Goal: Task Accomplishment & Management: Use online tool/utility

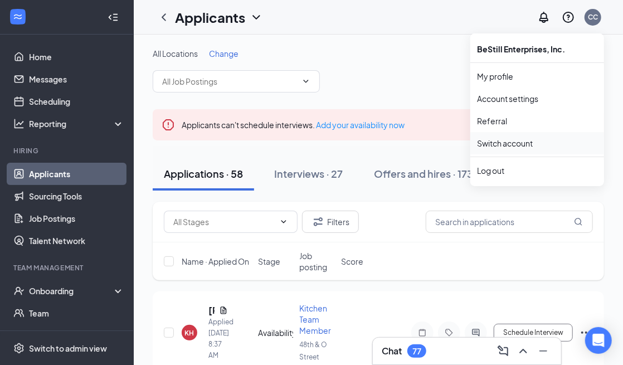
click at [516, 146] on link "Switch account" at bounding box center [505, 143] width 56 height 10
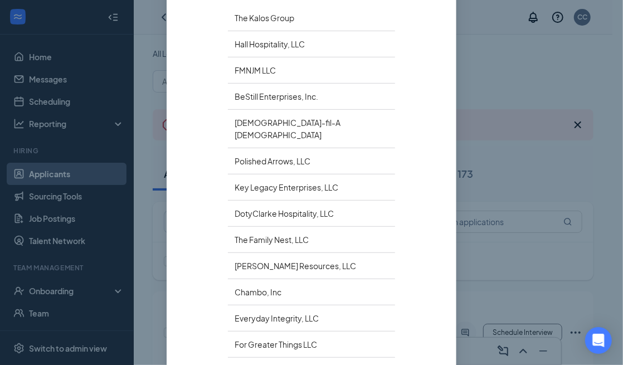
scroll to position [169, 0]
click at [254, 278] on div "Chambo, Inc" at bounding box center [311, 291] width 167 height 26
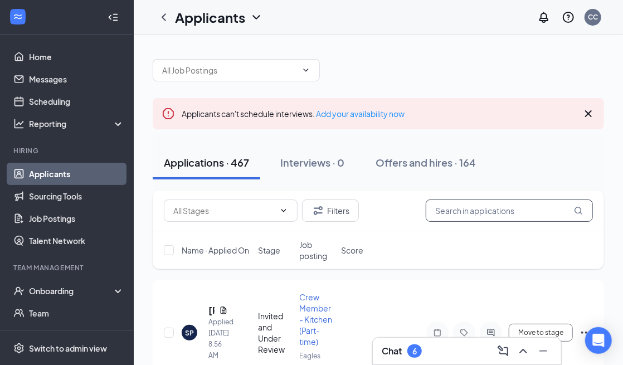
click at [454, 210] on input "text" at bounding box center [509, 211] width 167 height 22
paste input "Sheey Freeman"
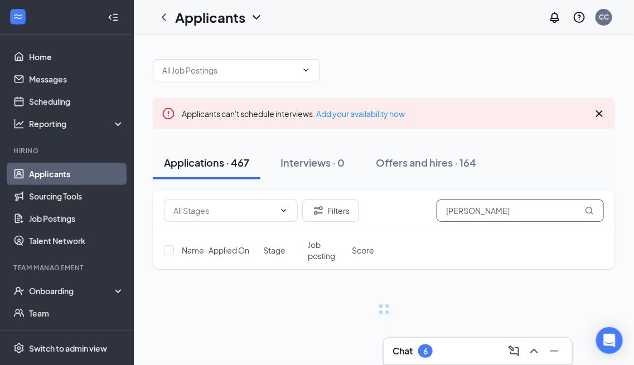
click at [466, 210] on input "Sheey Freeman" at bounding box center [520, 211] width 167 height 22
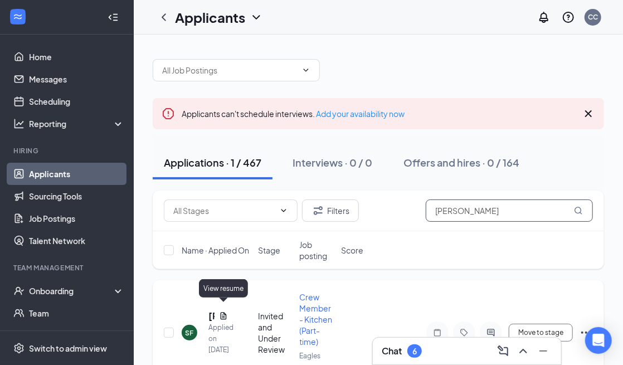
type input "Sherry Freeman"
click at [222, 312] on icon "Document" at bounding box center [223, 316] width 9 height 9
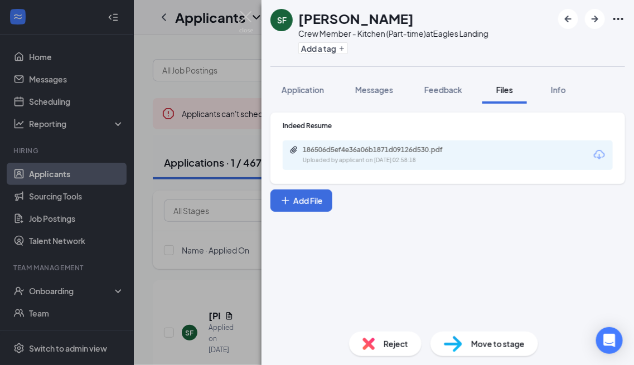
click at [599, 156] on icon "Download" at bounding box center [599, 154] width 11 height 9
